Goal: Information Seeking & Learning: Learn about a topic

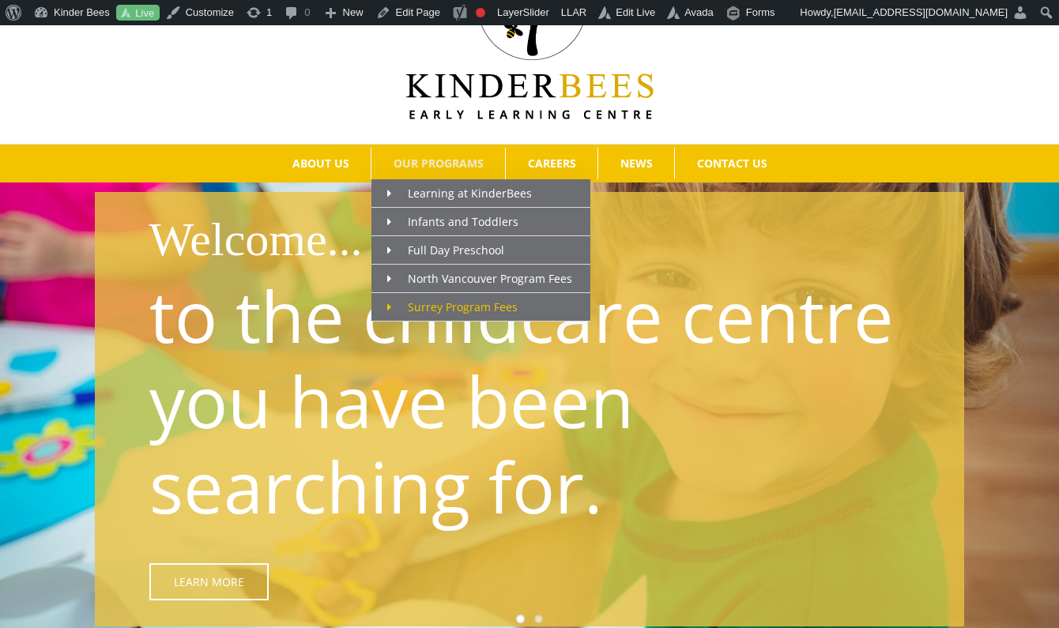
scroll to position [108, 0]
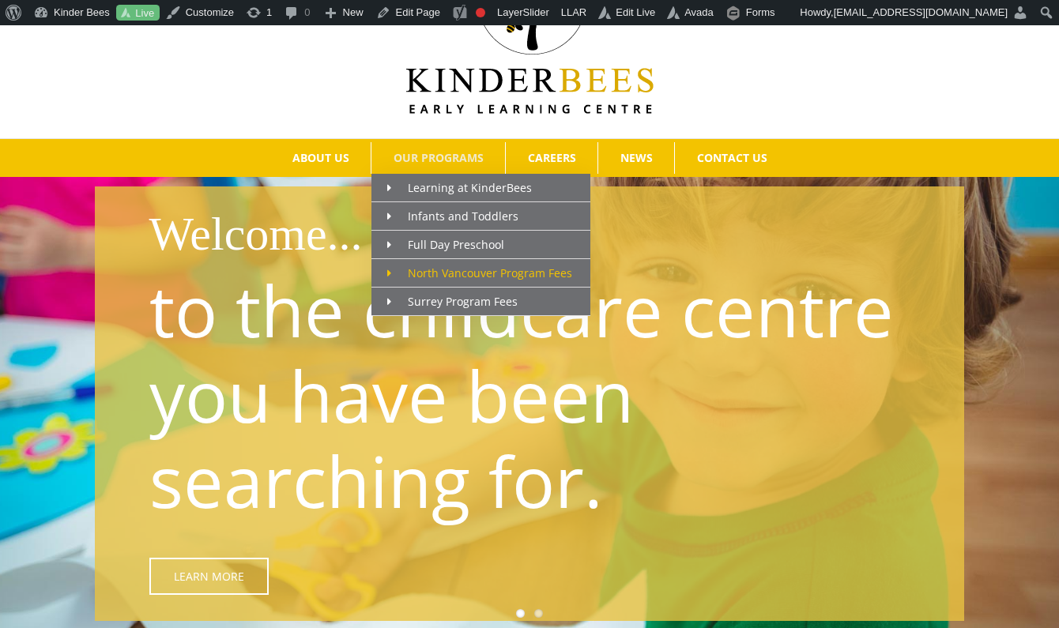
click at [448, 274] on span "North Vancouver Program Fees" at bounding box center [479, 273] width 185 height 15
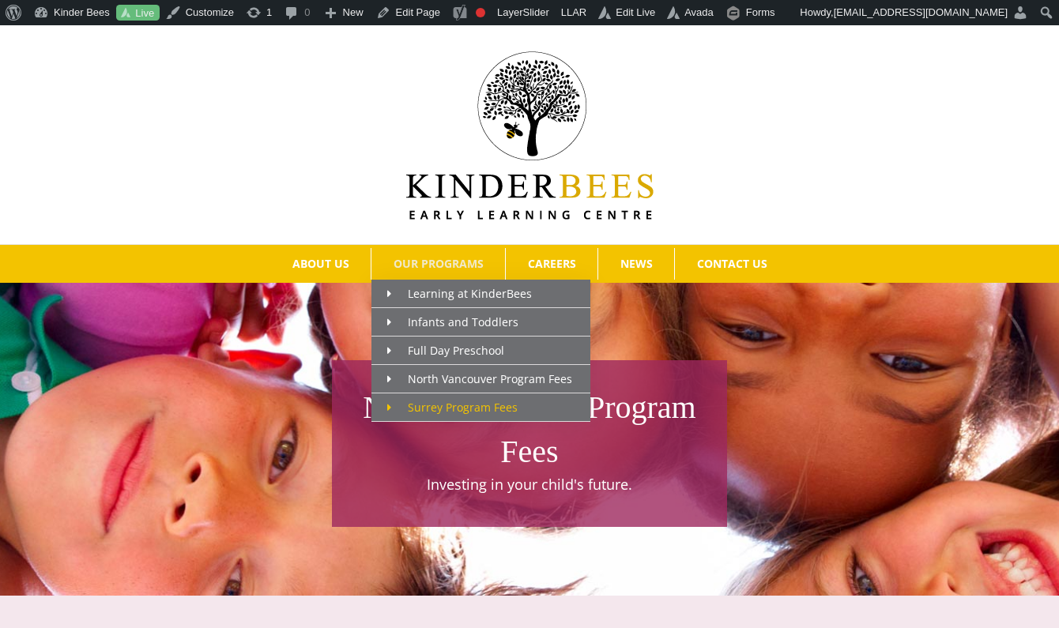
scroll to position [2, 1]
click at [435, 405] on span "Surrey Program Fees" at bounding box center [452, 407] width 130 height 15
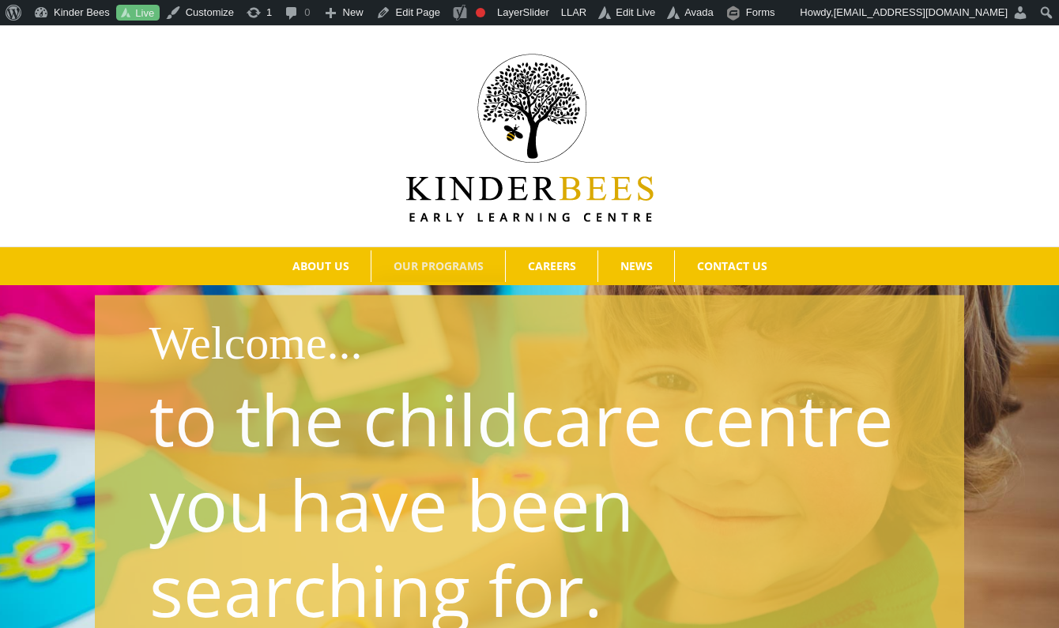
click at [453, 264] on span "OUR PROGRAMS" at bounding box center [439, 266] width 90 height 11
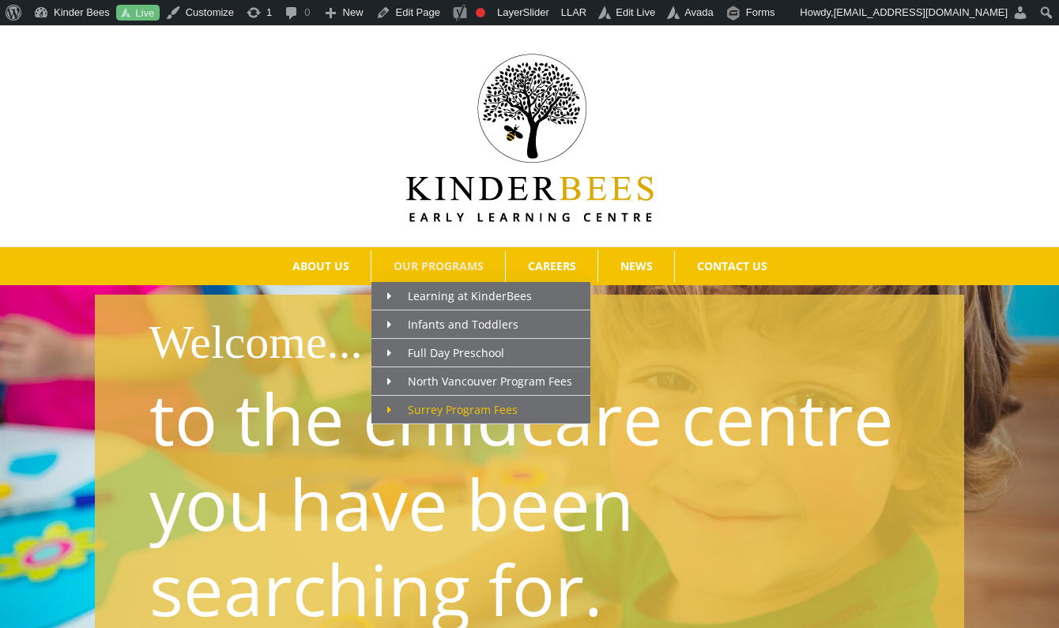
click at [480, 404] on span "Surrey Program Fees" at bounding box center [452, 409] width 130 height 15
click at [456, 409] on span "Surrey Program Fees" at bounding box center [452, 409] width 130 height 15
